Goal: Task Accomplishment & Management: Manage account settings

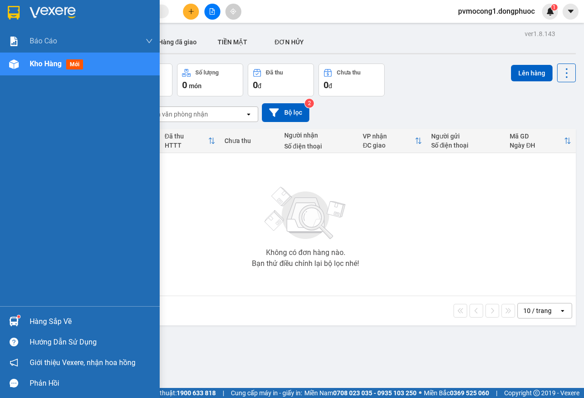
click at [39, 311] on div "Hàng sắp về" at bounding box center [80, 321] width 160 height 21
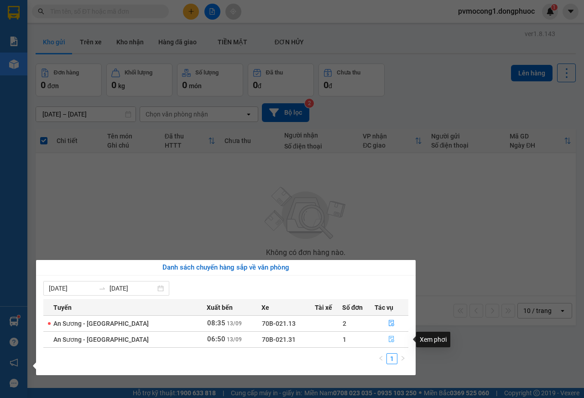
click at [389, 337] on icon "file-done" at bounding box center [391, 339] width 5 height 6
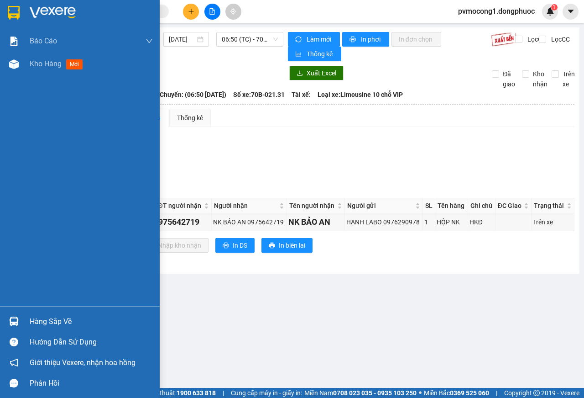
click at [14, 312] on div "Hàng sắp về" at bounding box center [80, 321] width 160 height 21
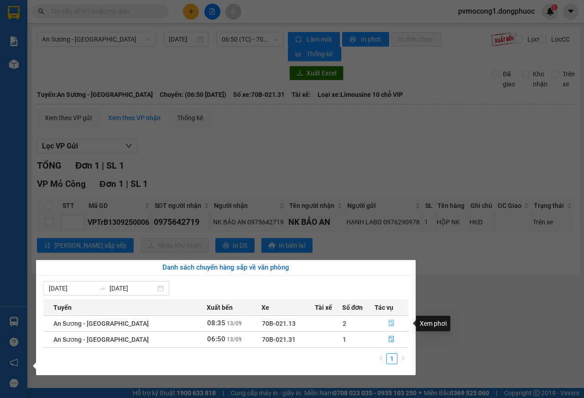
click at [389, 323] on icon "file-done" at bounding box center [392, 323] width 6 height 6
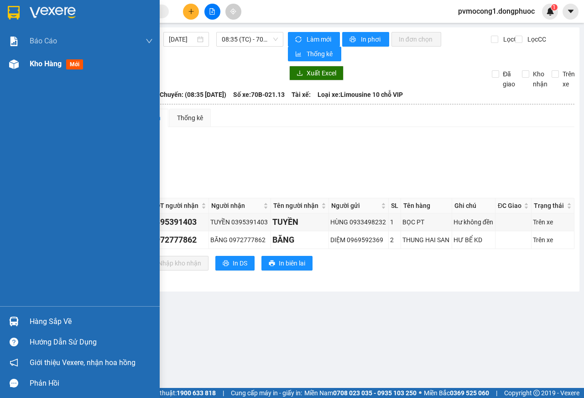
click at [39, 64] on span "Kho hàng" at bounding box center [46, 63] width 32 height 9
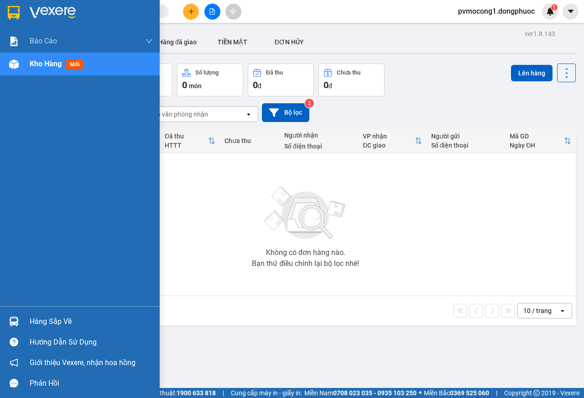
click at [17, 320] on img at bounding box center [14, 321] width 10 height 10
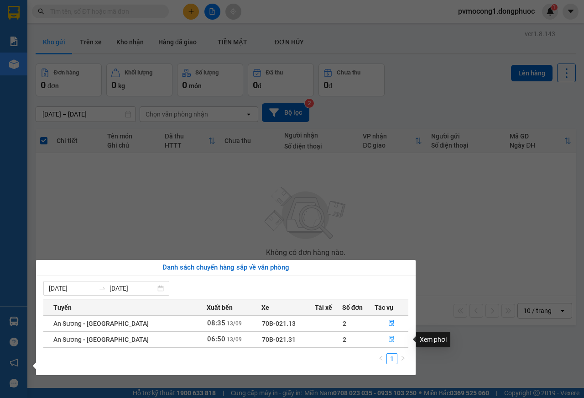
click at [389, 339] on icon "file-done" at bounding box center [392, 339] width 6 height 6
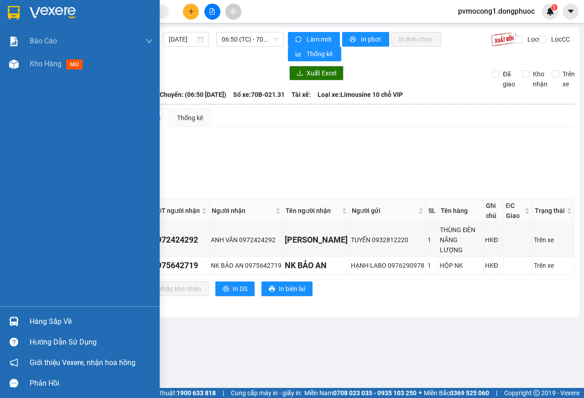
click at [32, 321] on div "Hàng sắp về" at bounding box center [91, 322] width 123 height 14
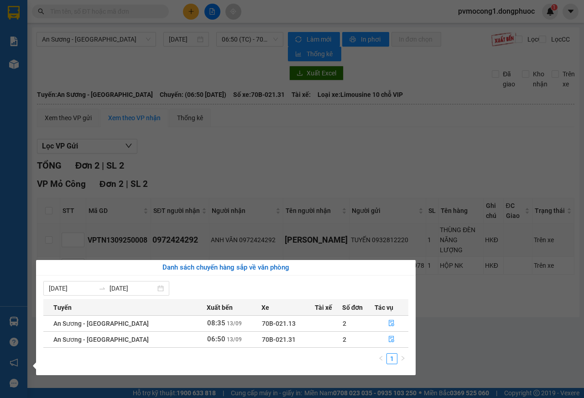
click at [315, 148] on section "Kết quả tìm kiếm ( 0 ) Bộ lọc No Data pvmocong1.dongphuoc 1 Báo cáo Mẫu 1: Báo …" at bounding box center [292, 199] width 584 height 398
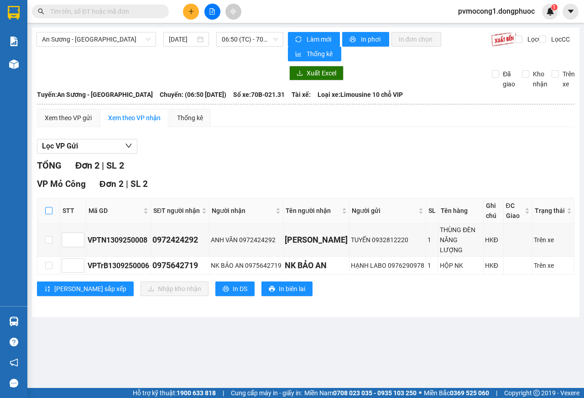
click at [50, 209] on input "checkbox" at bounding box center [48, 210] width 7 height 7
checkbox input "true"
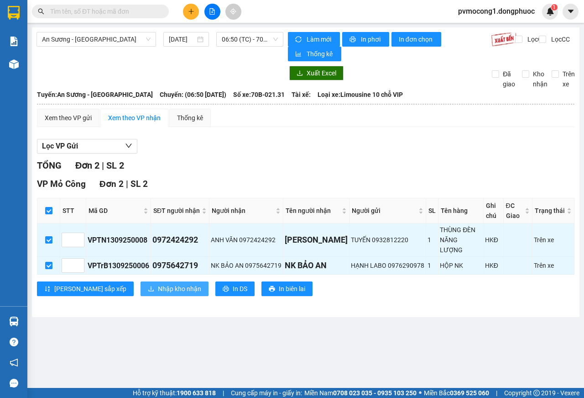
click at [158, 284] on span "Nhập kho nhận" at bounding box center [179, 289] width 43 height 10
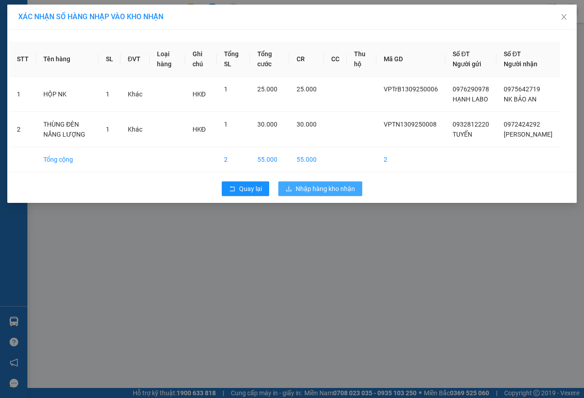
click at [336, 194] on span "Nhập hàng kho nhận" at bounding box center [325, 189] width 59 height 10
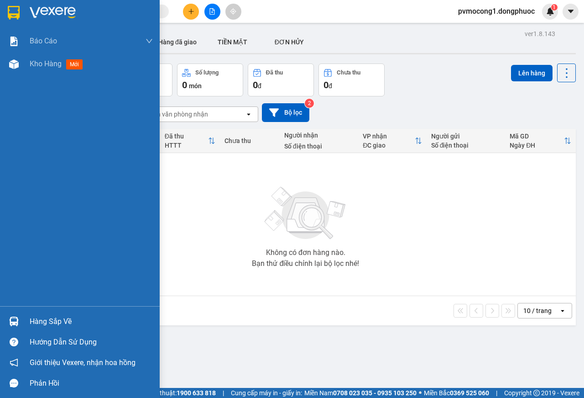
click at [28, 319] on div "Hàng sắp về" at bounding box center [80, 321] width 160 height 21
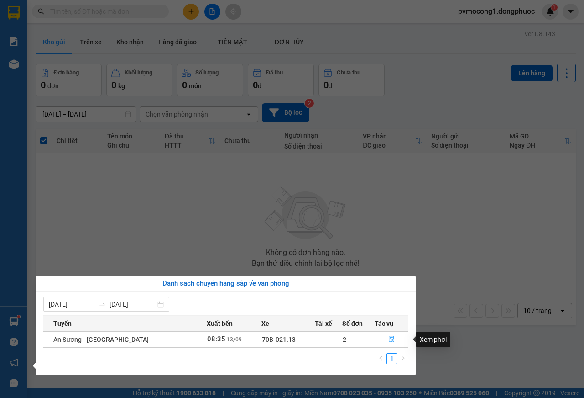
click at [389, 337] on icon "file-done" at bounding box center [392, 339] width 6 height 6
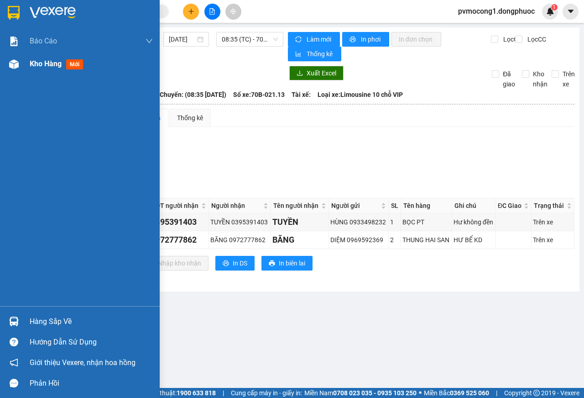
click at [13, 58] on div at bounding box center [14, 64] width 16 height 16
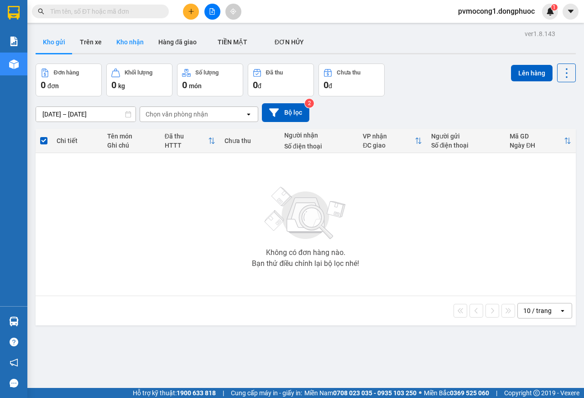
click at [123, 47] on button "Kho nhận" at bounding box center [130, 42] width 42 height 22
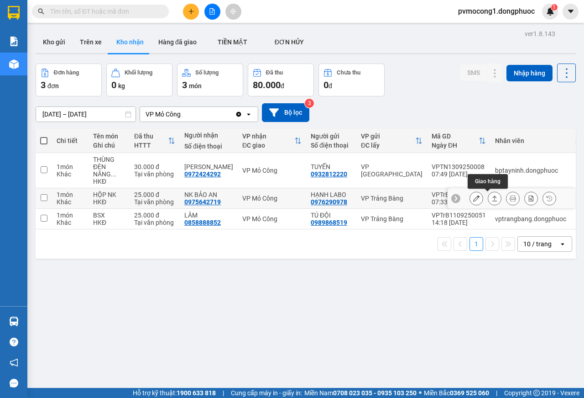
click at [492, 199] on icon at bounding box center [495, 198] width 6 height 6
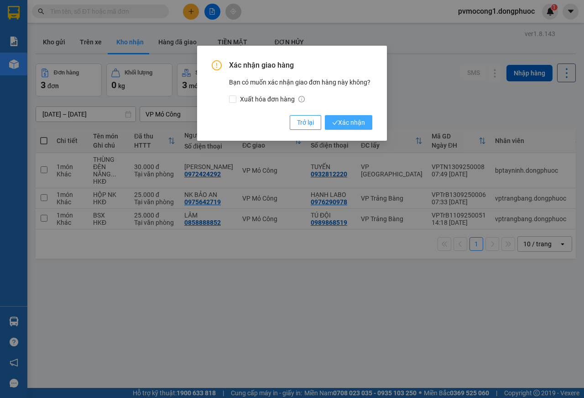
click at [352, 121] on span "Xác nhận" at bounding box center [348, 122] width 33 height 10
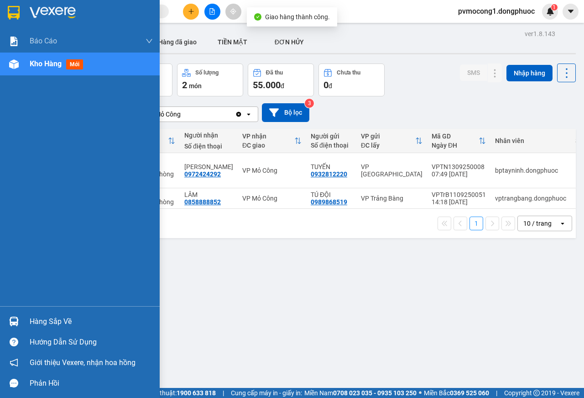
click at [54, 320] on div "Hàng sắp về" at bounding box center [91, 322] width 123 height 14
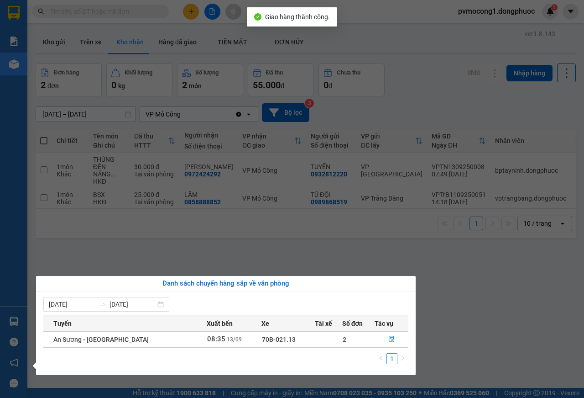
click at [258, 246] on section "Kết quả tìm kiếm ( 0 ) Bộ lọc No Data pvmocong1.dongphuoc 1 Báo cáo Mẫu 1: Báo …" at bounding box center [292, 199] width 584 height 398
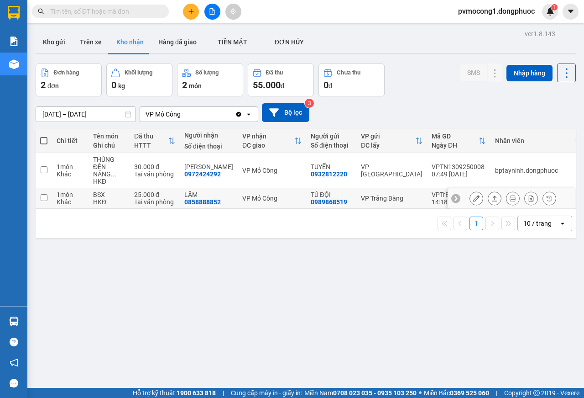
click at [492, 199] on icon at bounding box center [495, 198] width 6 height 6
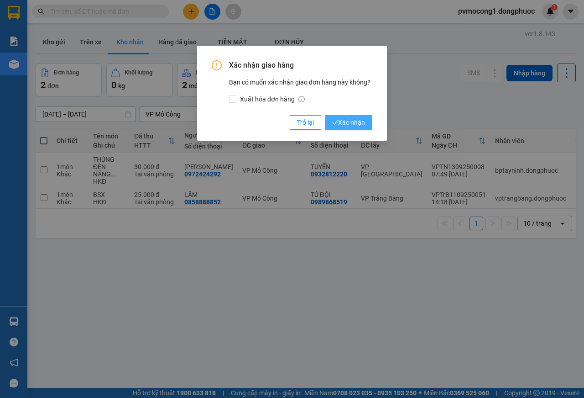
click at [354, 122] on span "Xác nhận" at bounding box center [348, 122] width 33 height 10
